Goal: Transaction & Acquisition: Purchase product/service

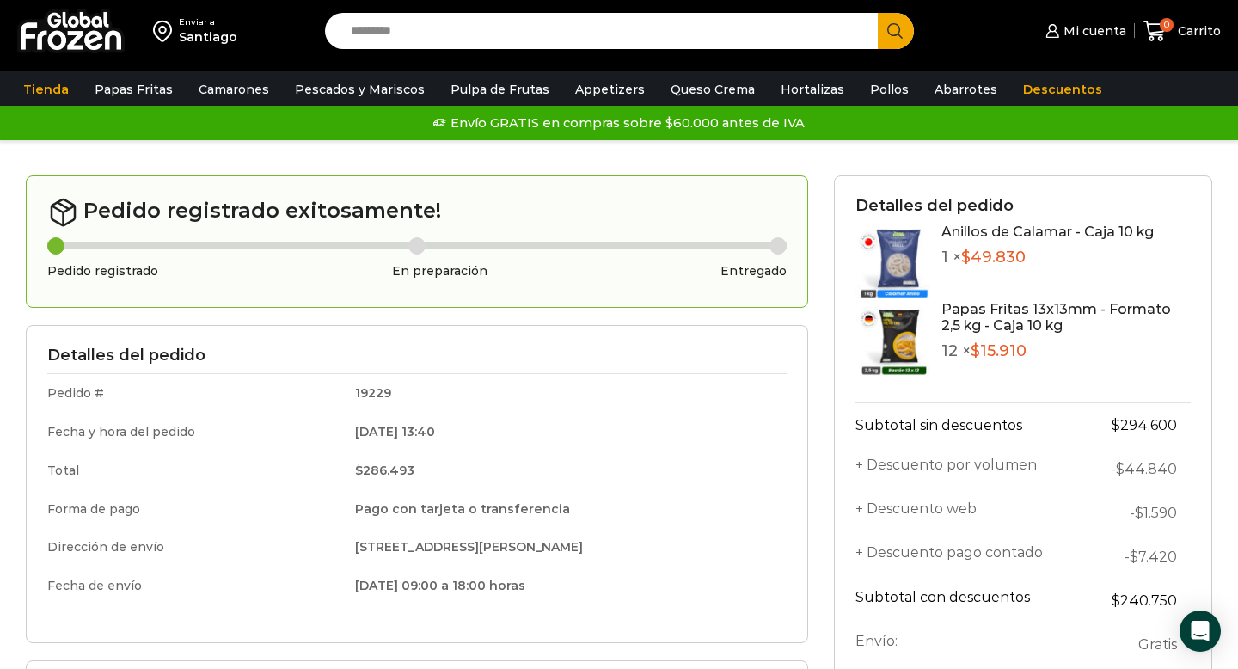
click at [521, 376] on td "19229" at bounding box center [565, 393] width 444 height 39
click at [1115, 35] on span "Mi cuenta" at bounding box center [1093, 30] width 67 height 17
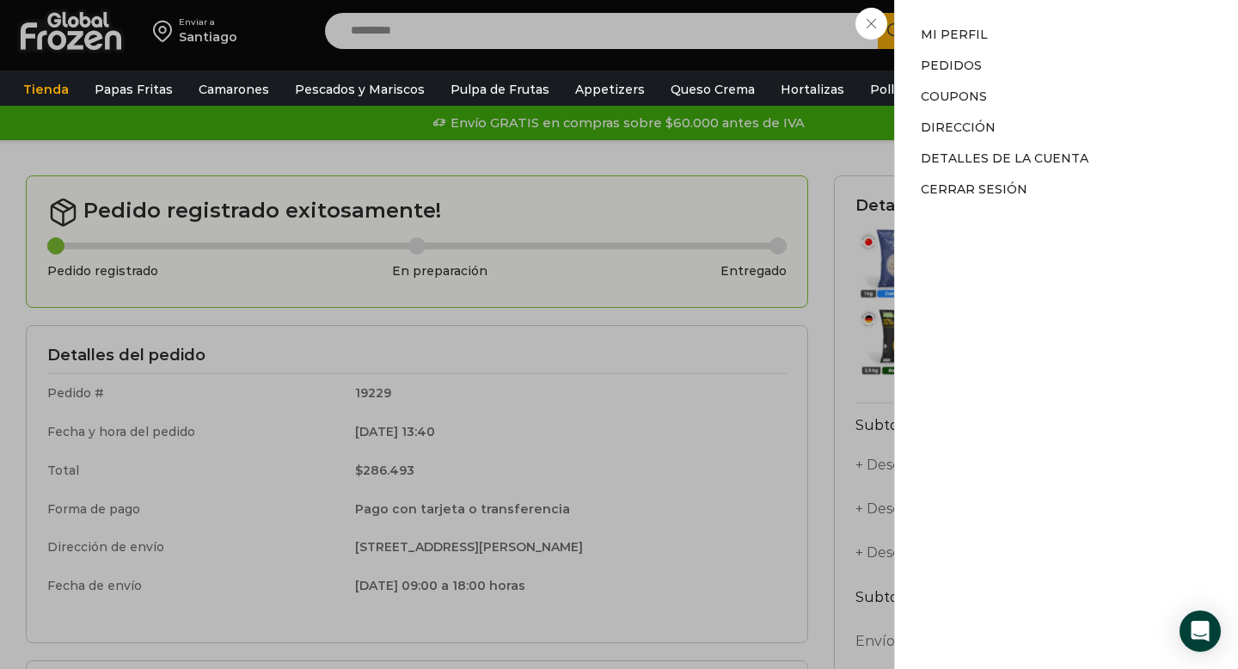
click at [1041, 48] on div "Mi cuenta Mi cuenta Mi perfil Pedidos Descargas Coupons Dirección Detalles de l…" at bounding box center [1083, 31] width 84 height 34
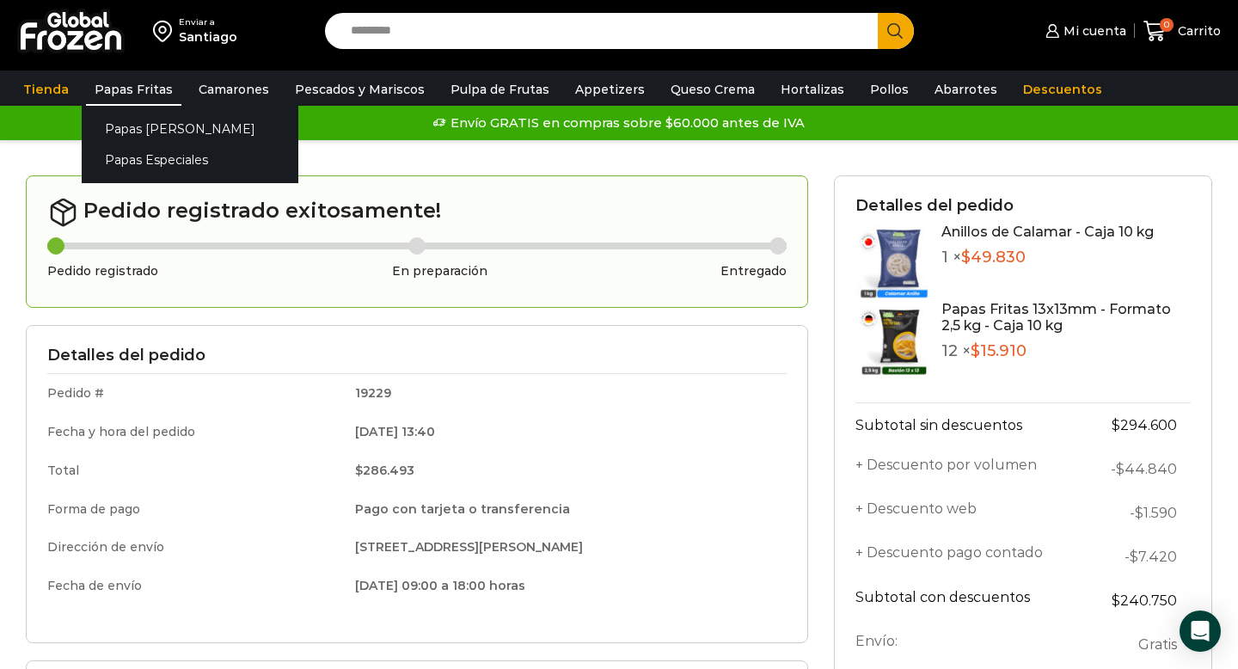
click at [119, 92] on link "Papas Fritas" at bounding box center [133, 89] width 95 height 33
click at [141, 131] on link "Papas [PERSON_NAME]" at bounding box center [190, 129] width 217 height 32
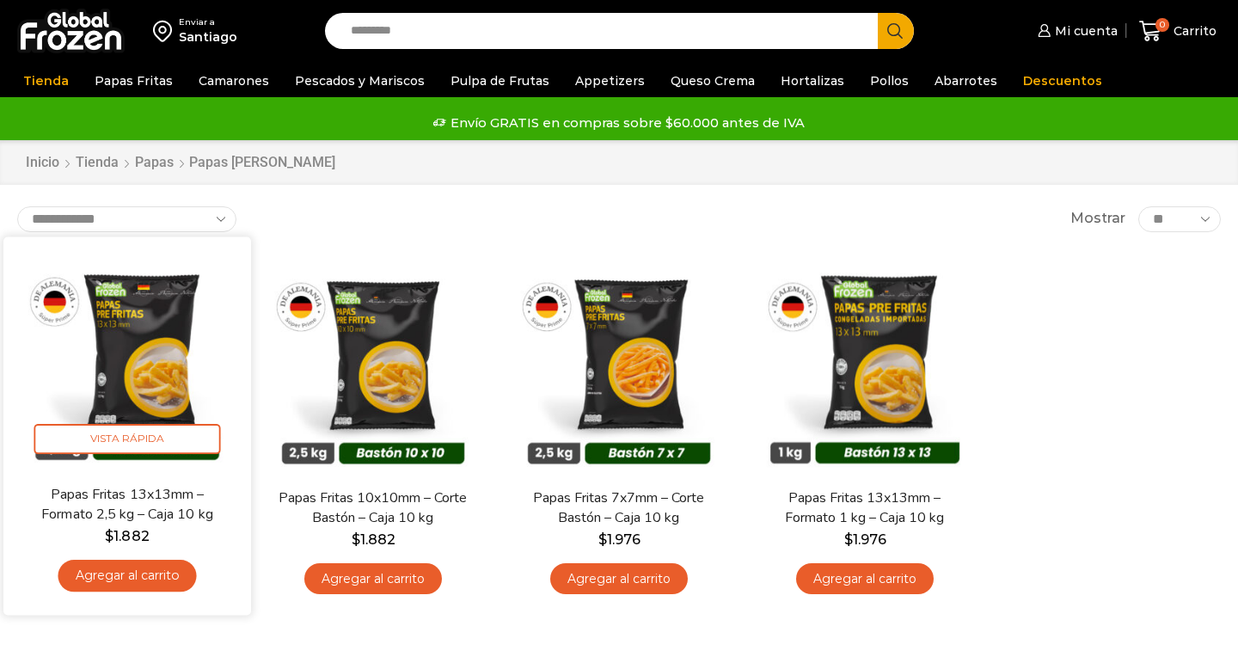
click at [130, 584] on link "Agregar al carrito" at bounding box center [127, 576] width 138 height 32
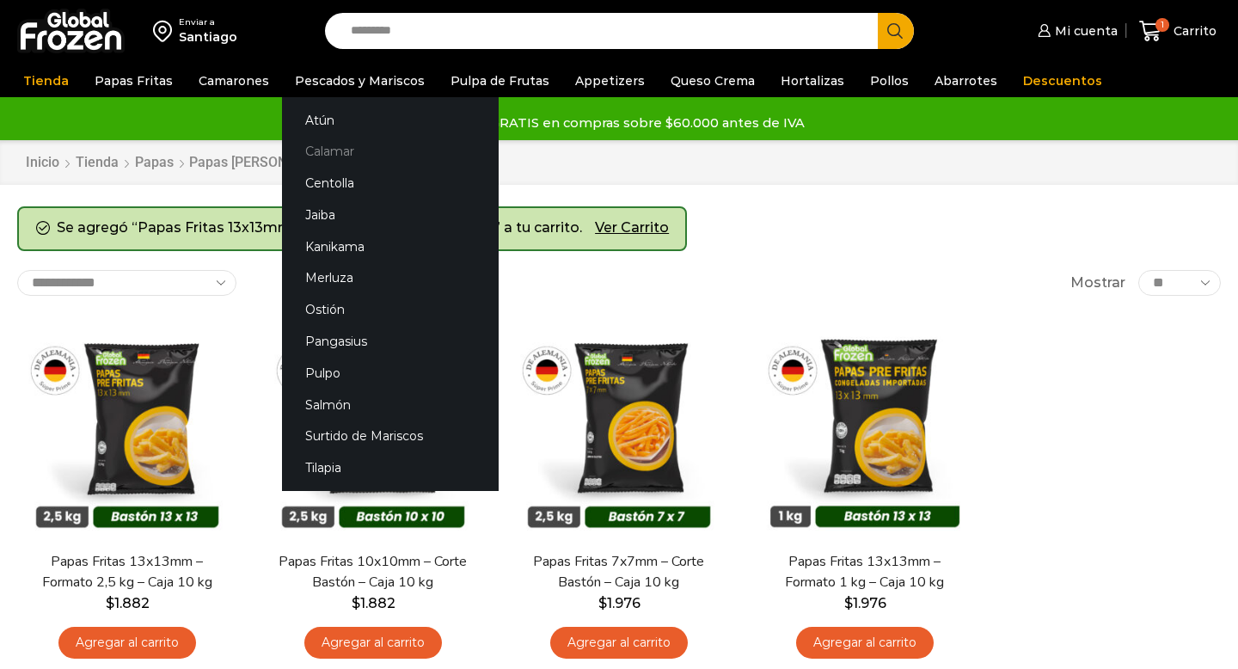
click at [332, 155] on link "Calamar" at bounding box center [390, 152] width 217 height 32
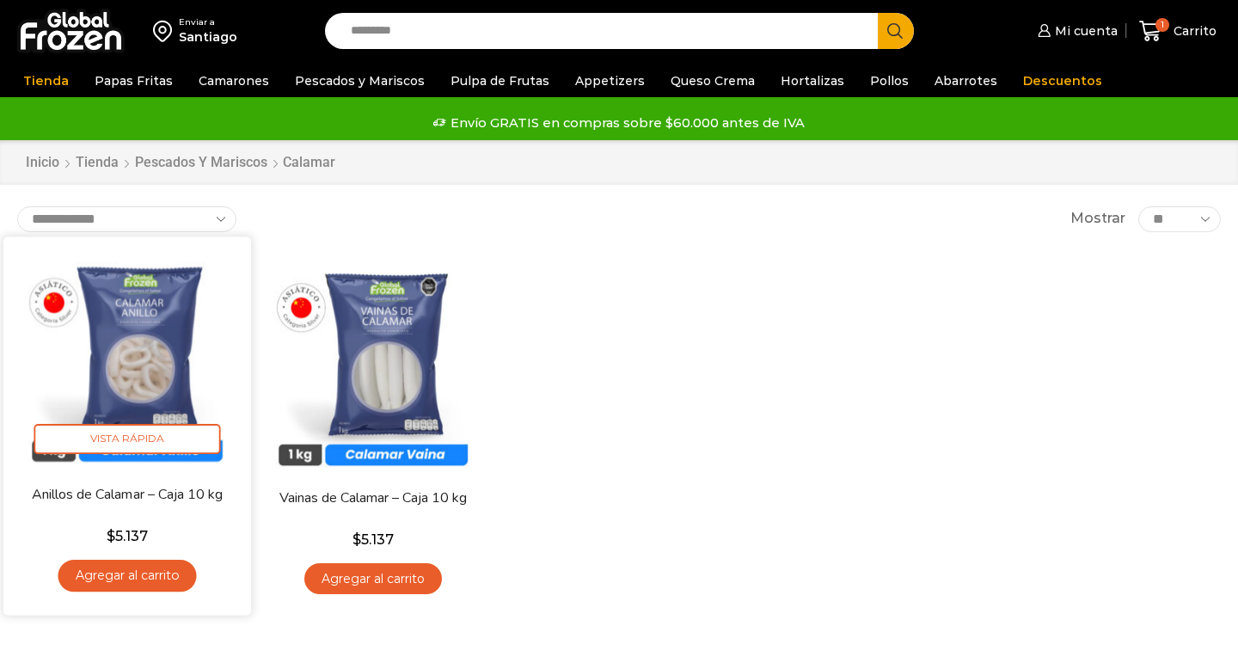
click at [167, 589] on link "Agregar al carrito" at bounding box center [127, 576] width 138 height 32
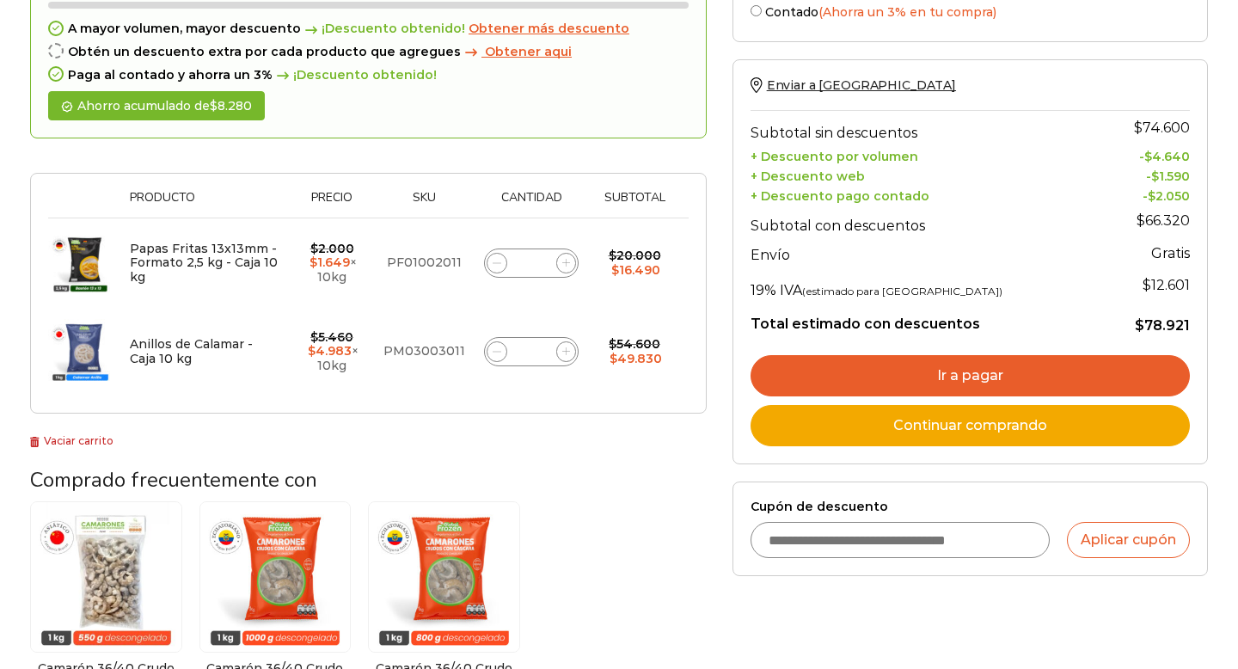
scroll to position [216, 0]
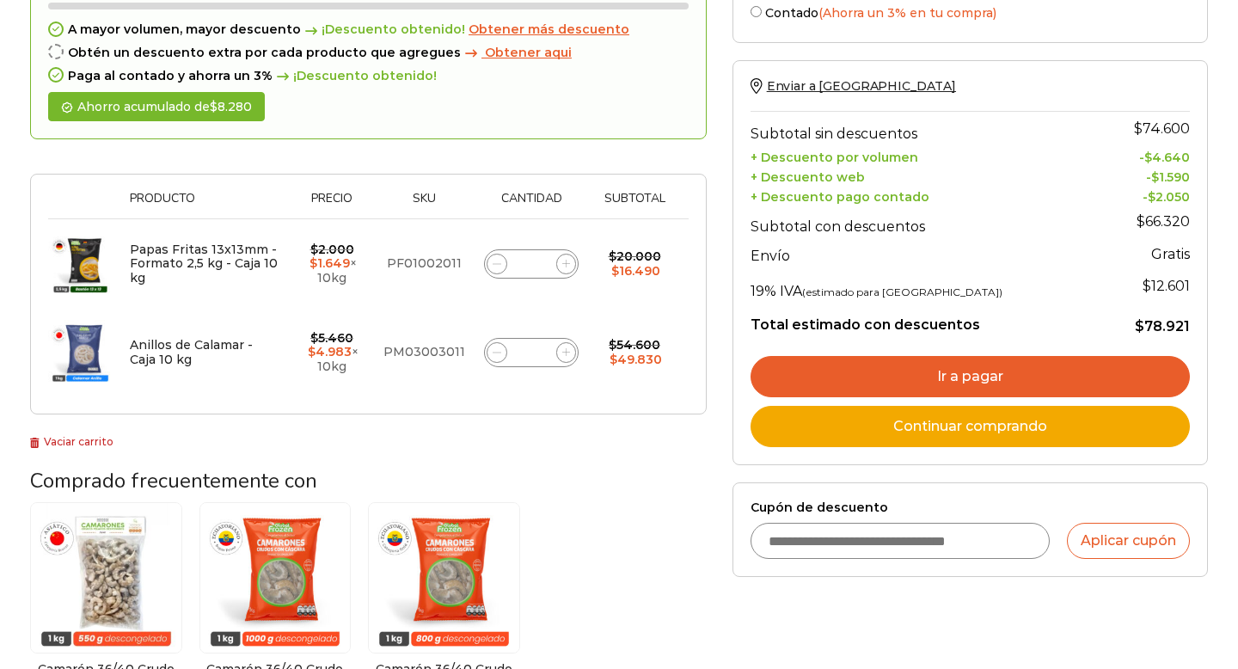
click at [545, 255] on div "Papas Fritas 13x13mm - Formato 2,5 kg - Caja 10 kg cantidad *" at bounding box center [531, 263] width 95 height 29
click at [545, 259] on div "Papas Fritas 13x13mm - Formato 2,5 kg - Caja 10 kg cantidad *" at bounding box center [531, 263] width 95 height 29
click at [539, 267] on input "*" at bounding box center [531, 264] width 24 height 24
type input "**"
click at [542, 316] on td "Anillos de Calamar - Caja 10 kg cantidad *" at bounding box center [531, 352] width 115 height 89
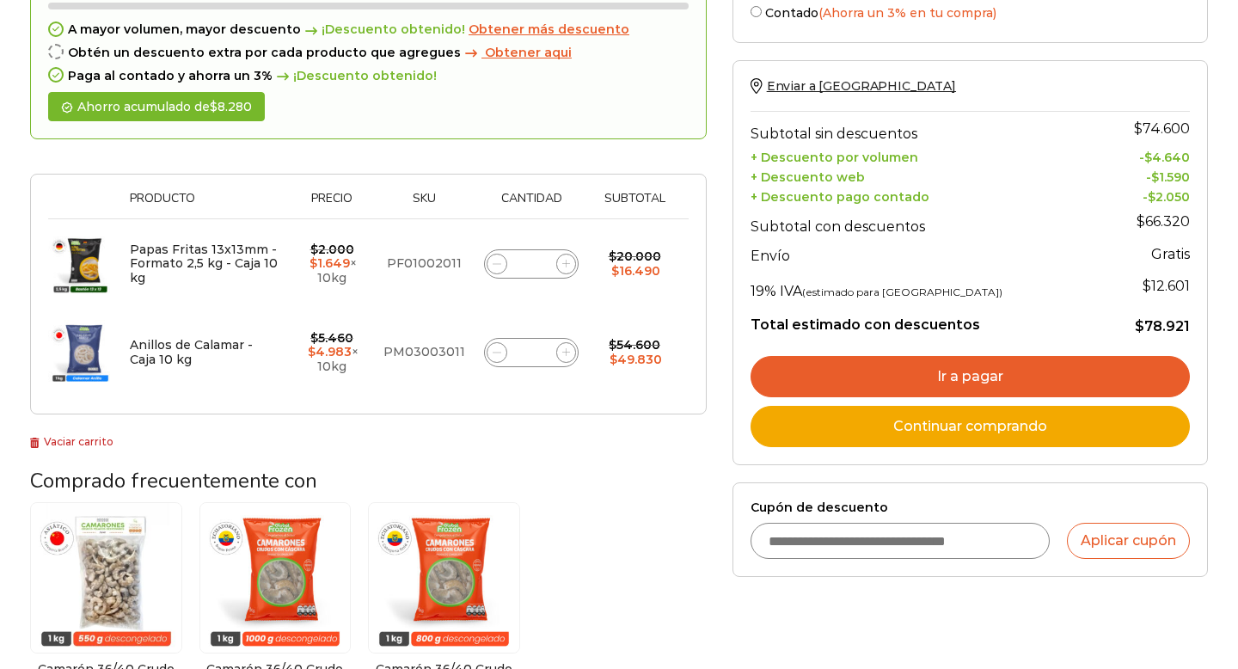
click at [560, 312] on td "Anillos de Calamar - Caja 10 kg cantidad *" at bounding box center [531, 352] width 115 height 89
